Goal: Find specific page/section: Find specific page/section

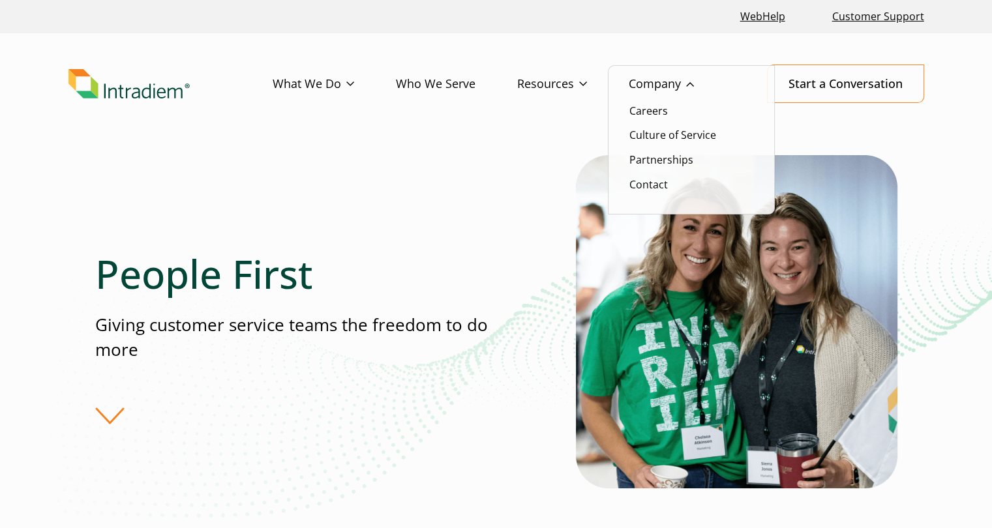
click at [655, 87] on link "Company" at bounding box center [682, 84] width 107 height 38
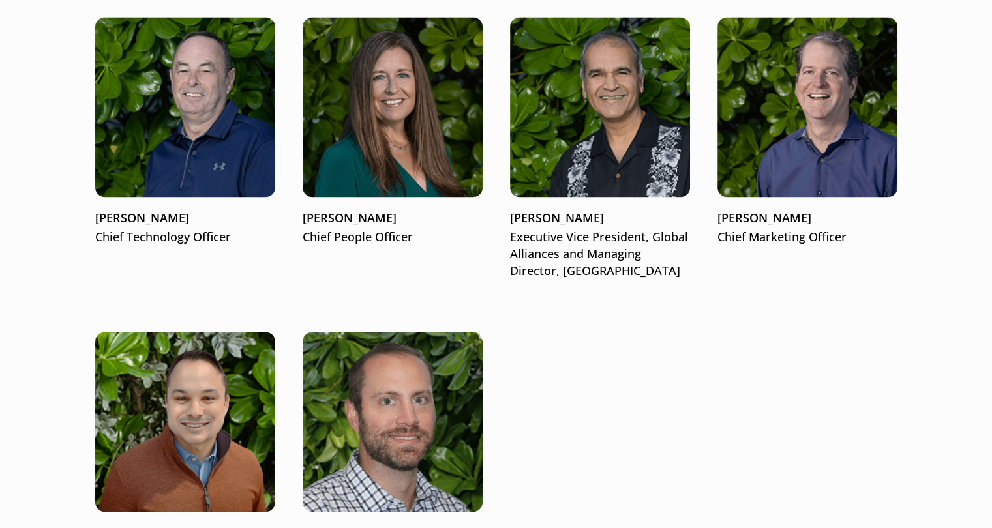
scroll to position [2031, 0]
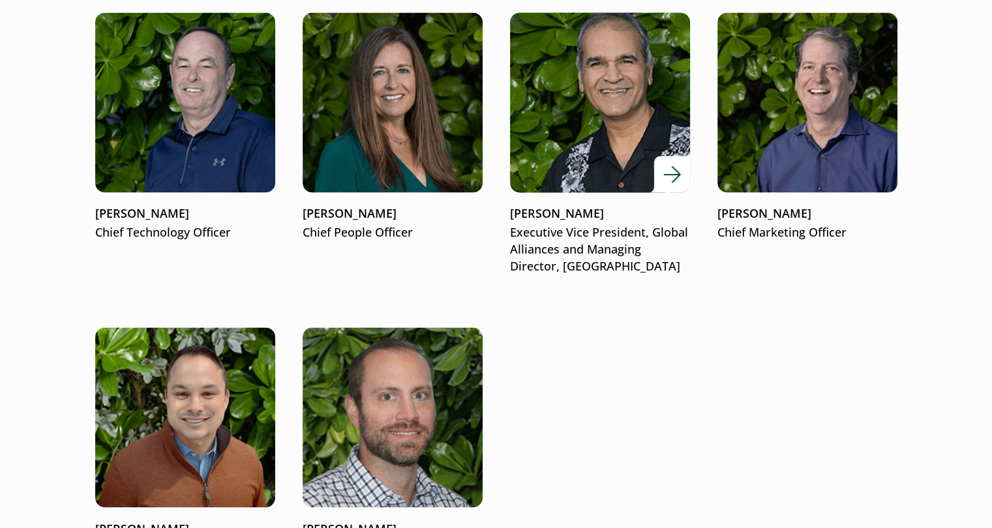
click at [617, 149] on img at bounding box center [600, 102] width 216 height 216
click at [617, 150] on img at bounding box center [600, 102] width 216 height 216
click at [567, 142] on img at bounding box center [600, 102] width 216 height 216
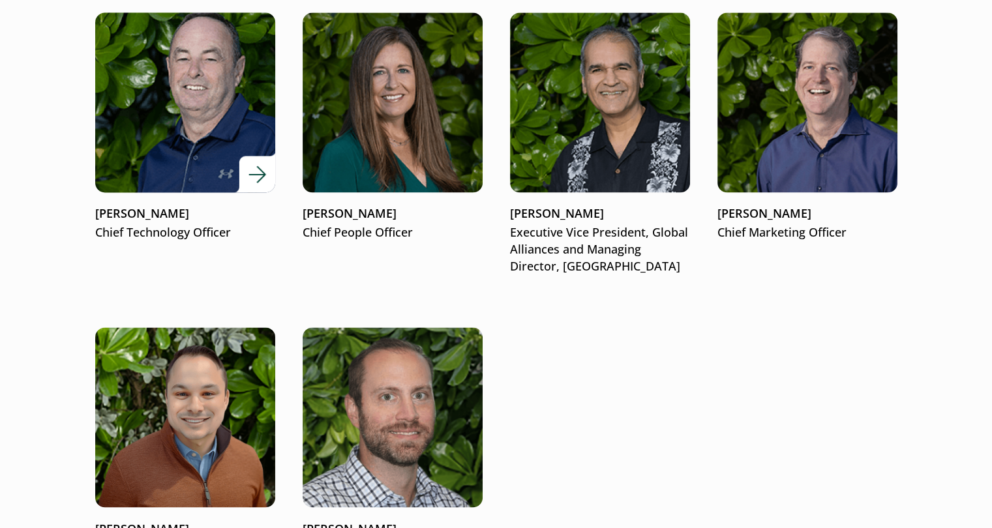
click at [235, 105] on img at bounding box center [185, 102] width 216 height 216
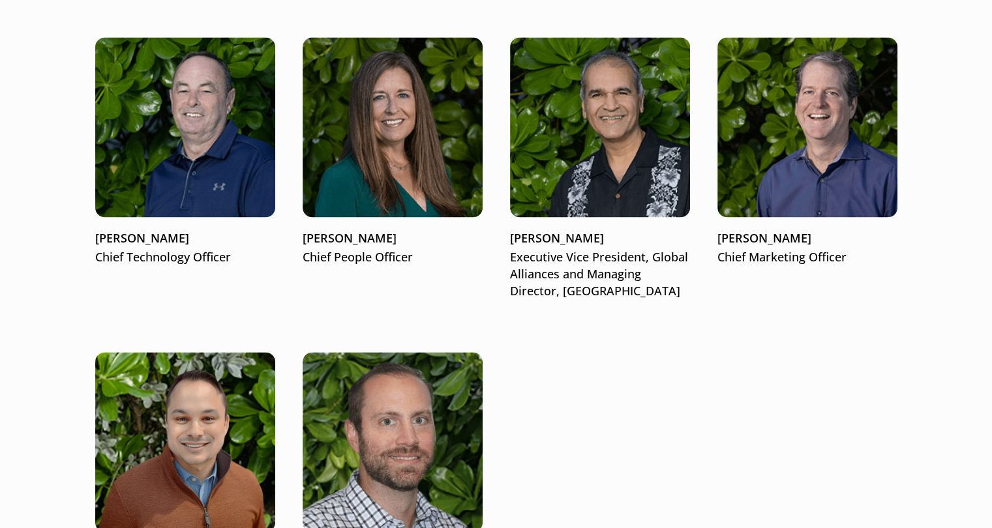
scroll to position [2042, 0]
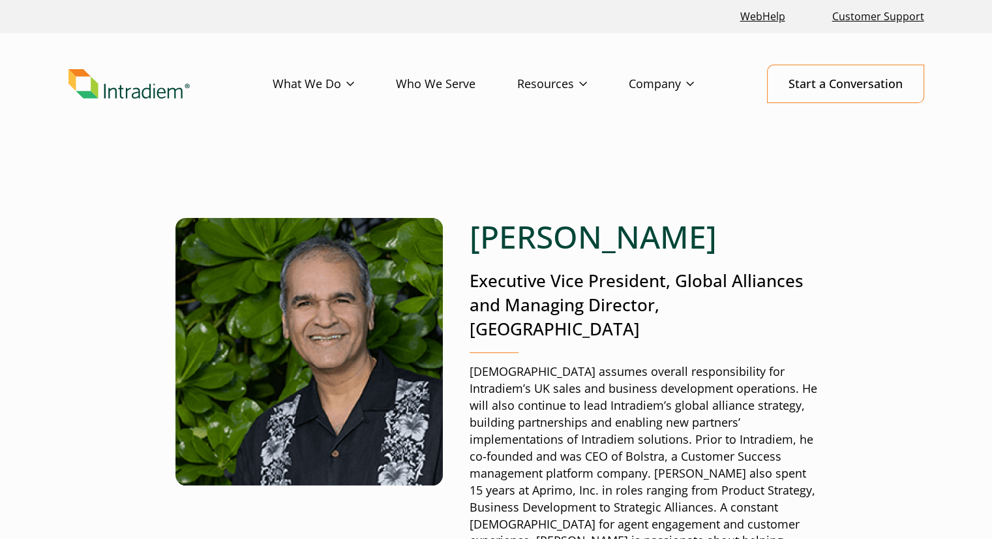
click at [313, 308] on img at bounding box center [308, 351] width 267 height 267
click at [314, 301] on img at bounding box center [308, 351] width 267 height 267
